Goal: Use online tool/utility: Utilize a website feature to perform a specific function

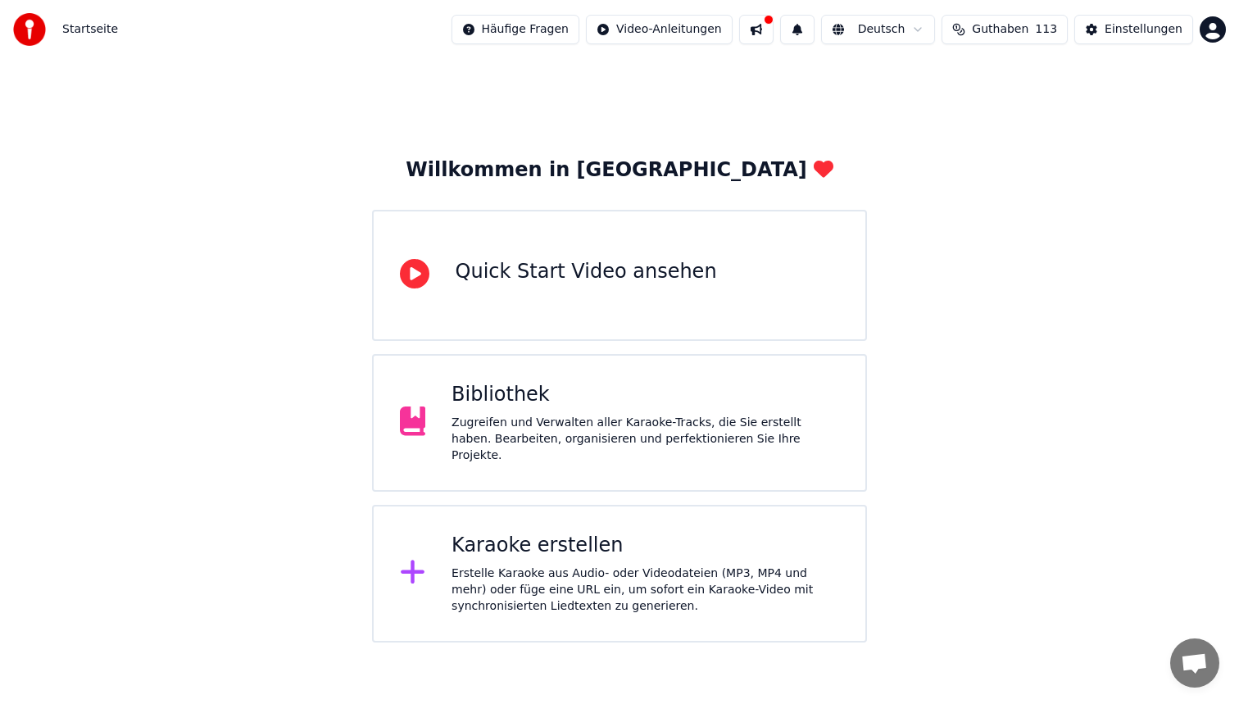
click at [552, 556] on div "Karaoke erstellen Erstelle Karaoke aus Audio- oder Videodateien (MP3, MP4 und m…" at bounding box center [644, 573] width 387 height 82
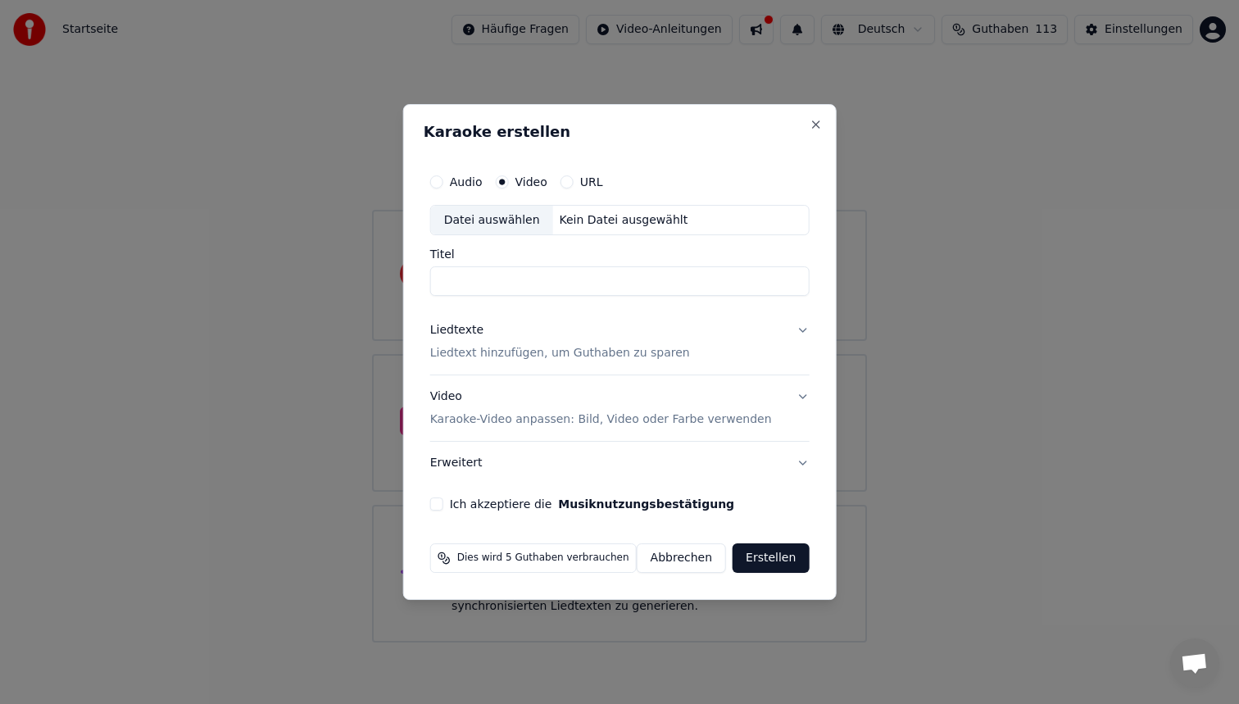
click at [540, 213] on div "Datei auswählen" at bounding box center [492, 220] width 122 height 29
type input "**********"
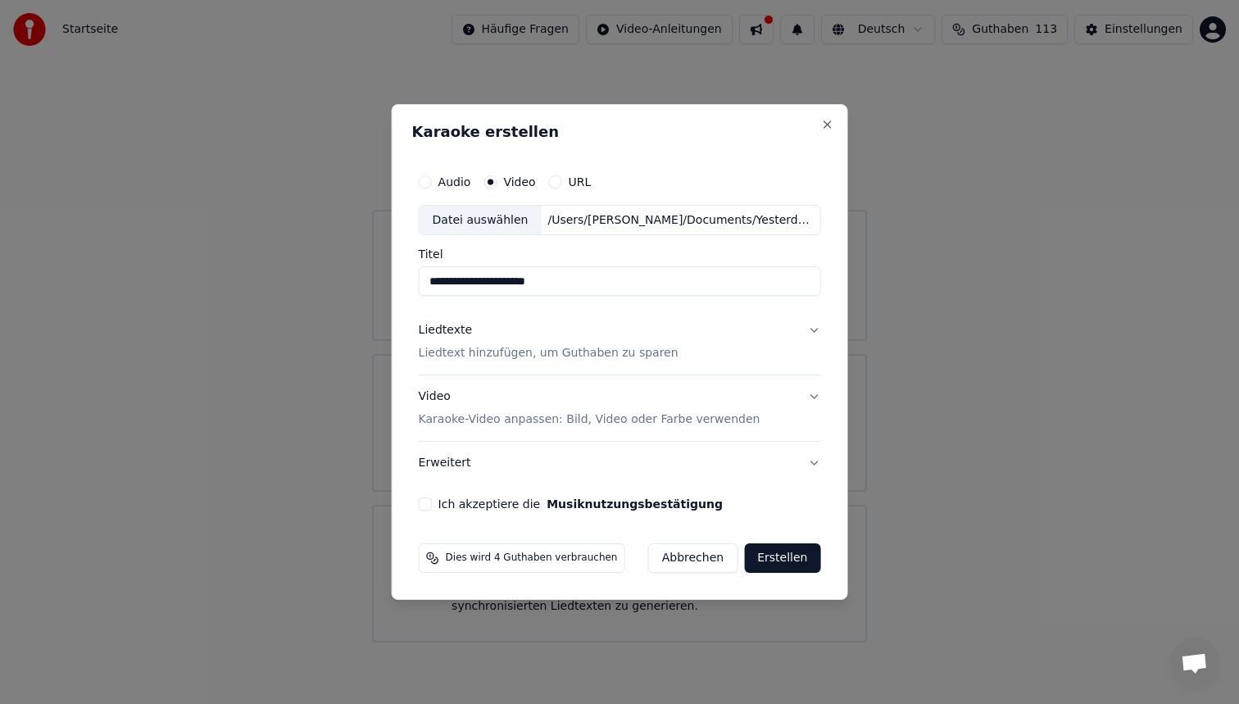
click at [507, 357] on p "Liedtext hinzufügen, um Guthaben zu sparen" at bounding box center [549, 354] width 260 height 16
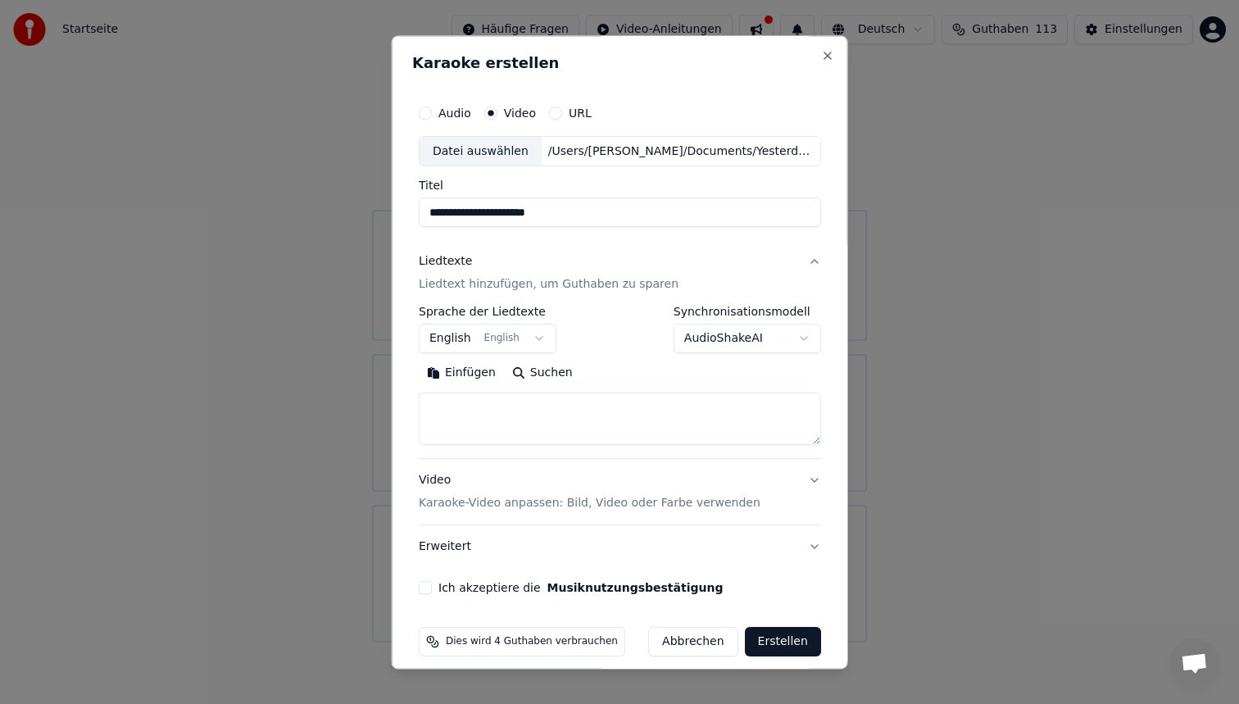
click at [478, 403] on textarea at bounding box center [620, 419] width 402 height 52
paste textarea "**********"
type textarea "**********"
click at [474, 500] on p "Karaoke-Video anpassen: Bild, Video oder Farbe verwenden" at bounding box center [590, 504] width 342 height 16
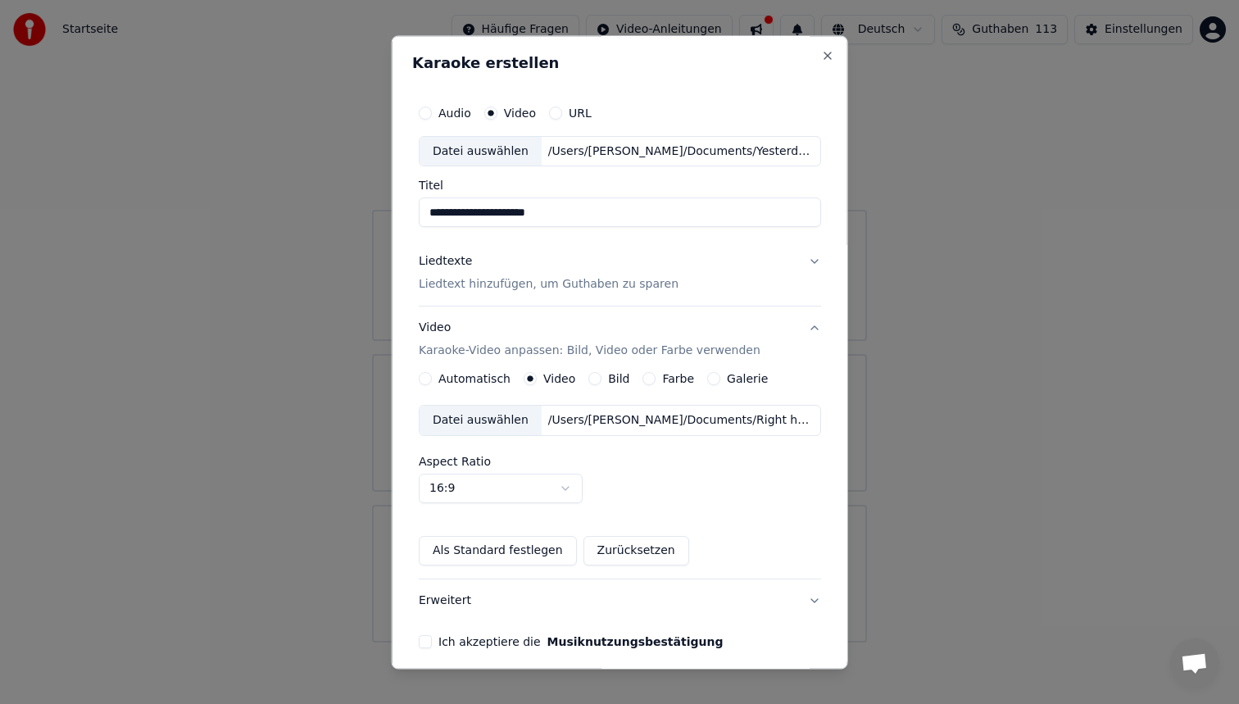
click at [600, 432] on div "Datei auswählen /Users/[PERSON_NAME]/Documents/Right here_YOUKAMATERIAL.mp4" at bounding box center [620, 421] width 402 height 31
click at [426, 642] on button "Ich akzeptiere die Musiknutzungsbestätigung" at bounding box center [425, 642] width 13 height 13
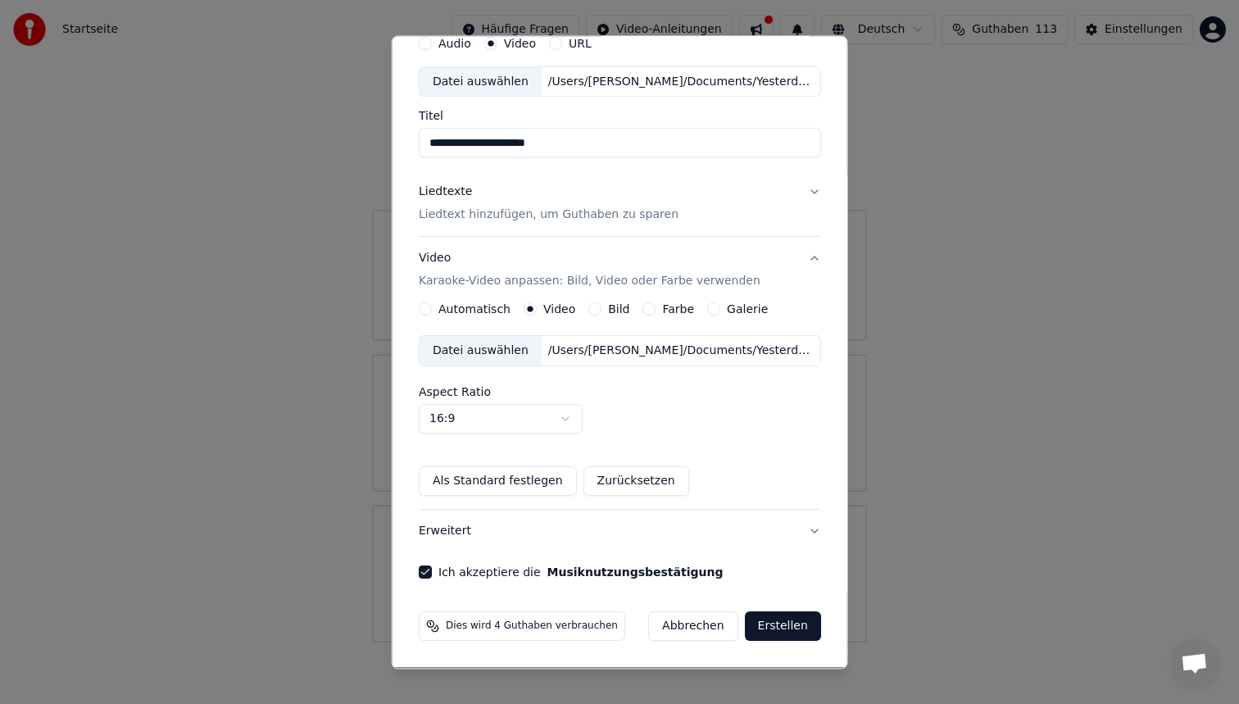
click at [759, 616] on button "Erstellen" at bounding box center [782, 626] width 76 height 29
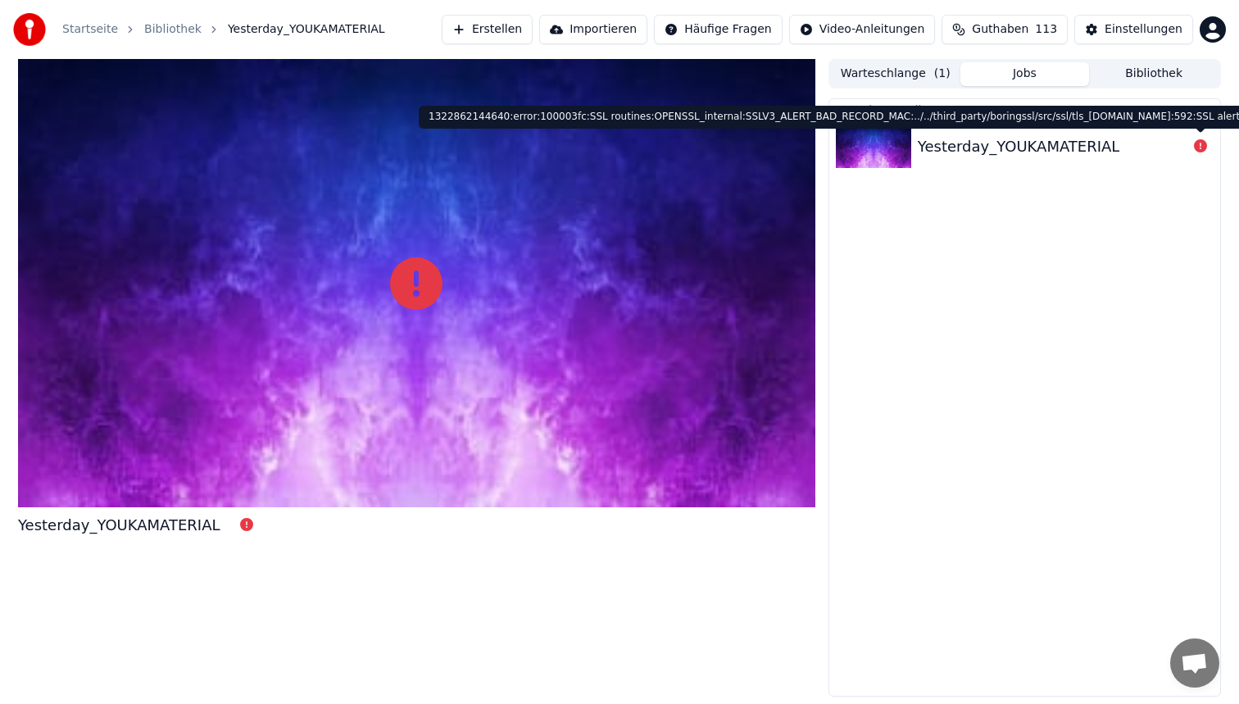
click at [1199, 142] on icon at bounding box center [1200, 145] width 13 height 13
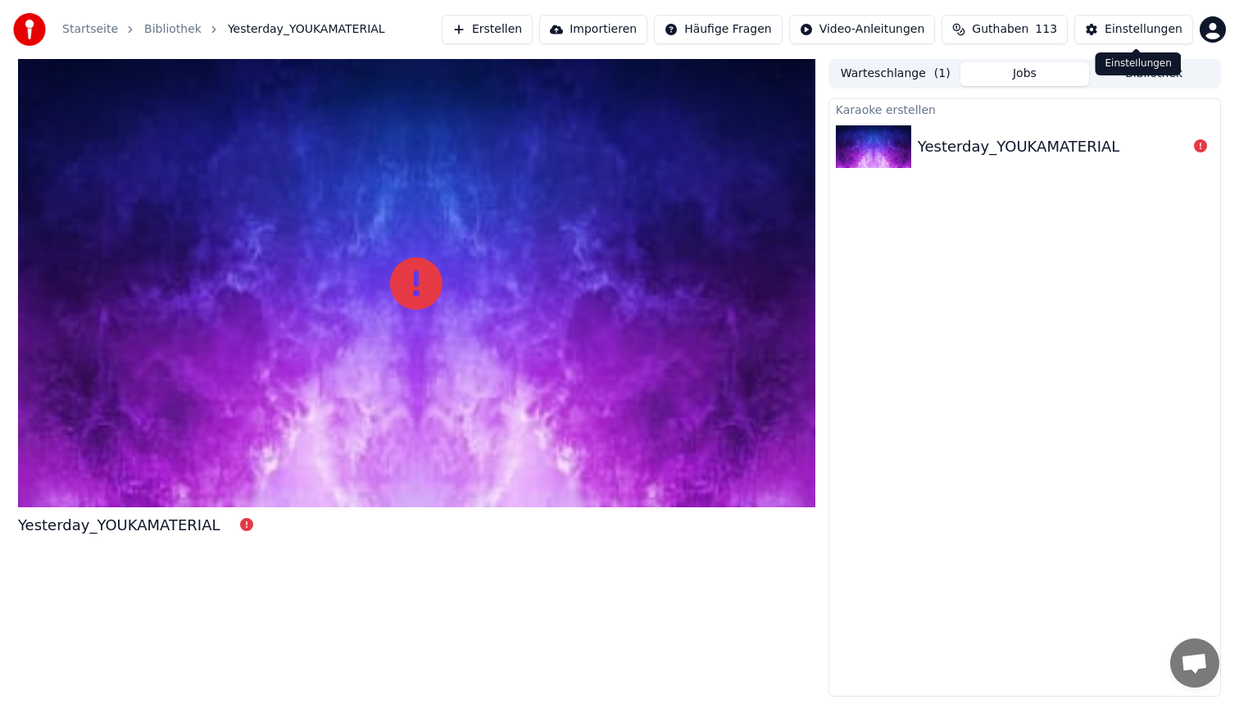
click at [1017, 29] on span "Guthaben" at bounding box center [1000, 29] width 57 height 16
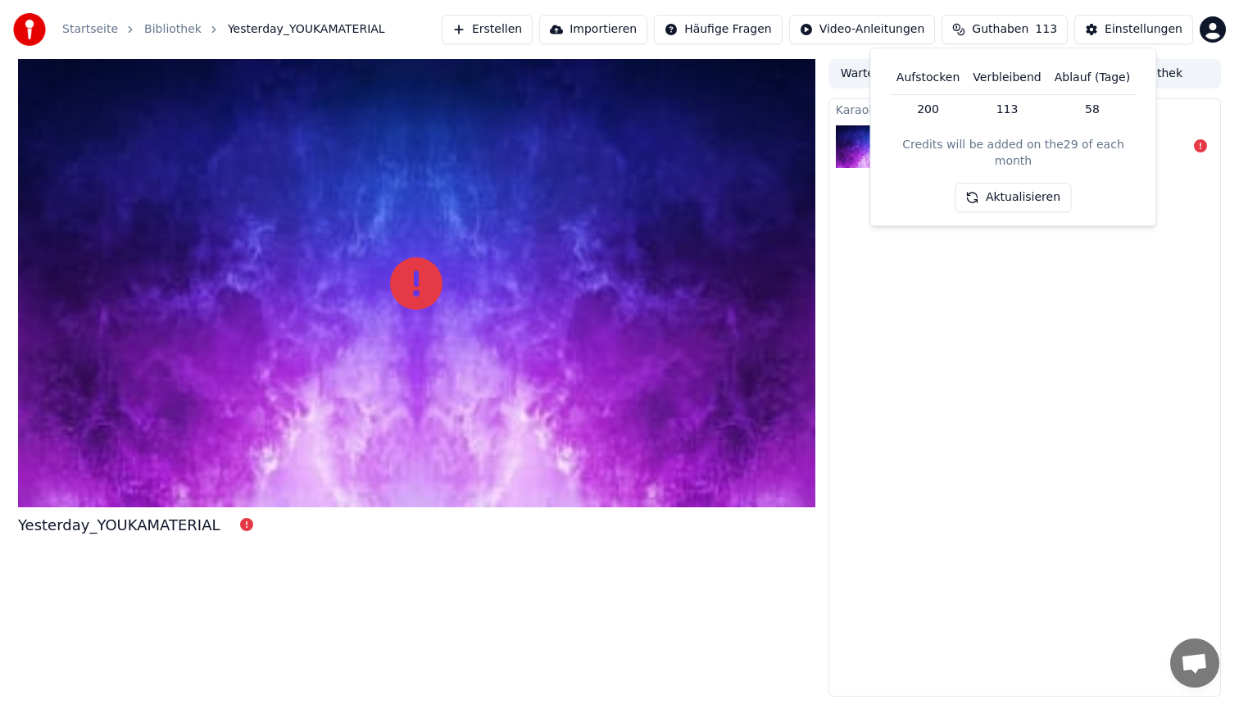
click at [1017, 29] on span "Guthaben" at bounding box center [1000, 29] width 57 height 16
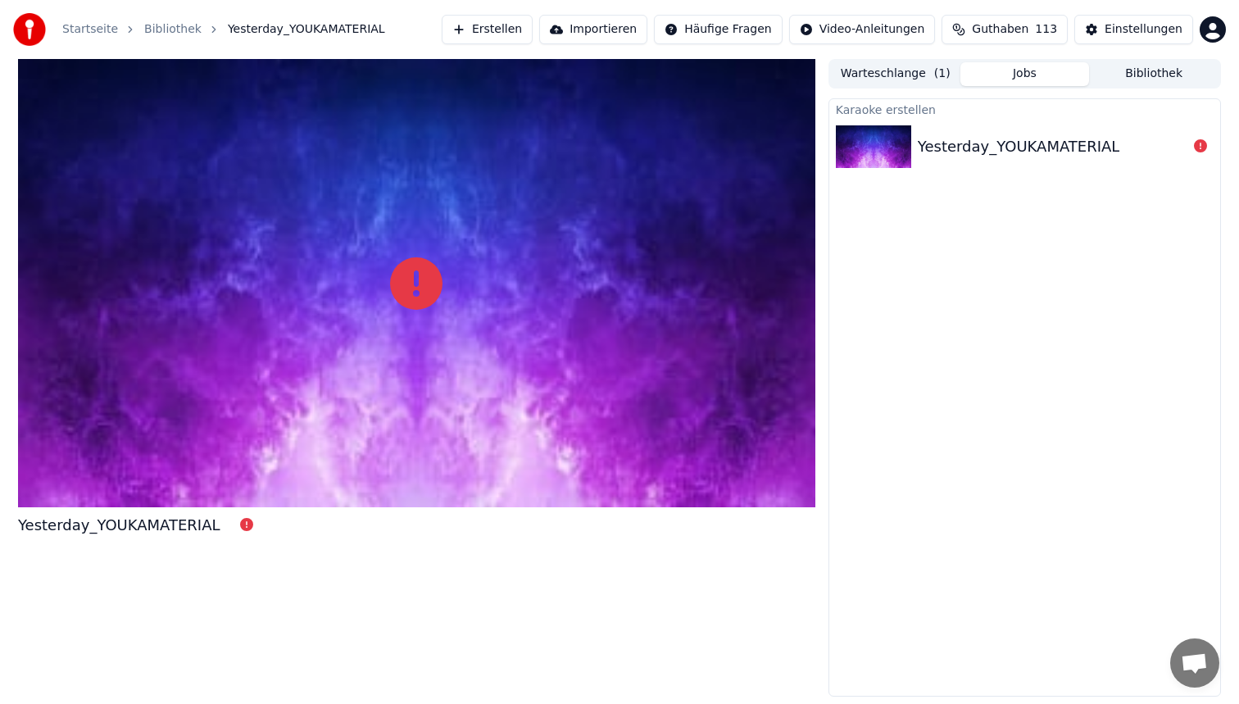
click at [1017, 29] on span "Guthaben" at bounding box center [1000, 29] width 57 height 16
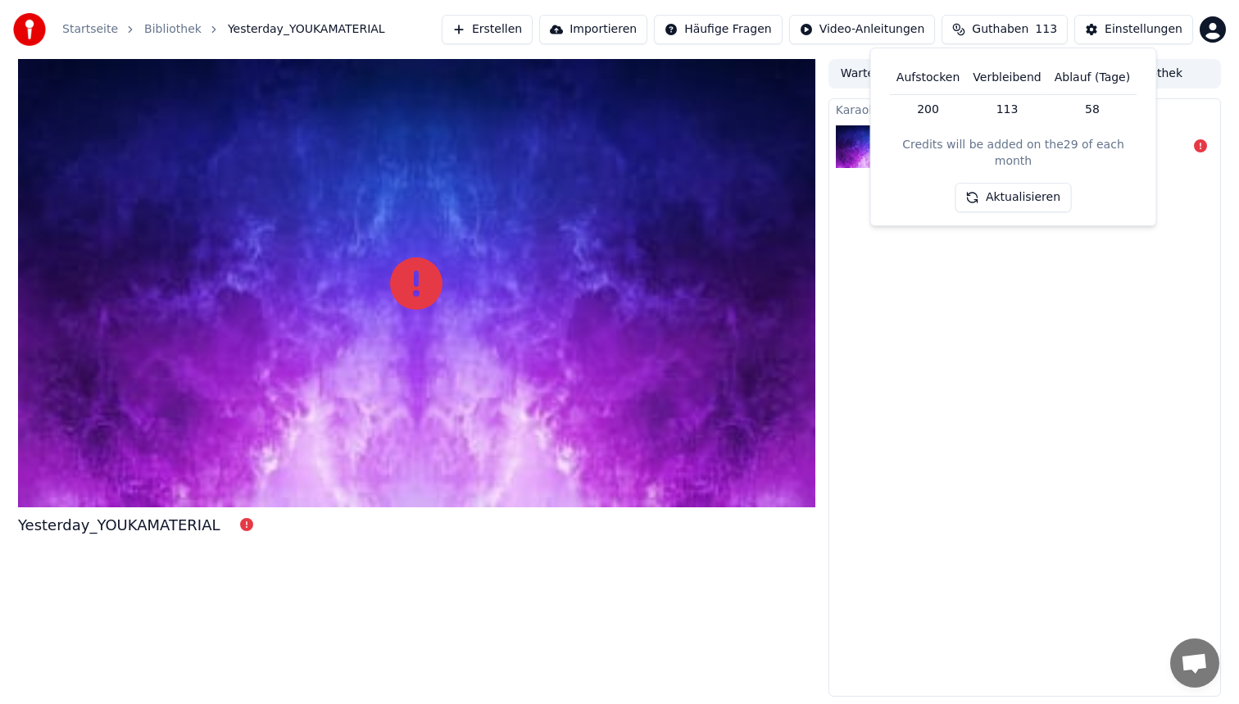
click at [1017, 29] on span "Guthaben" at bounding box center [1000, 29] width 57 height 16
